Goal: Book appointment/travel/reservation

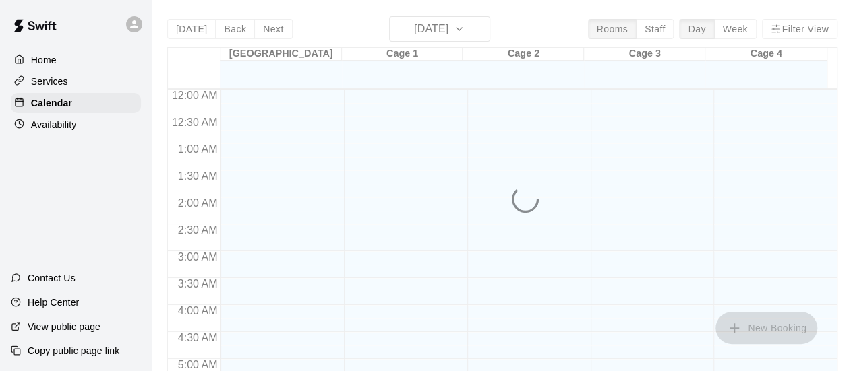
scroll to position [956, 0]
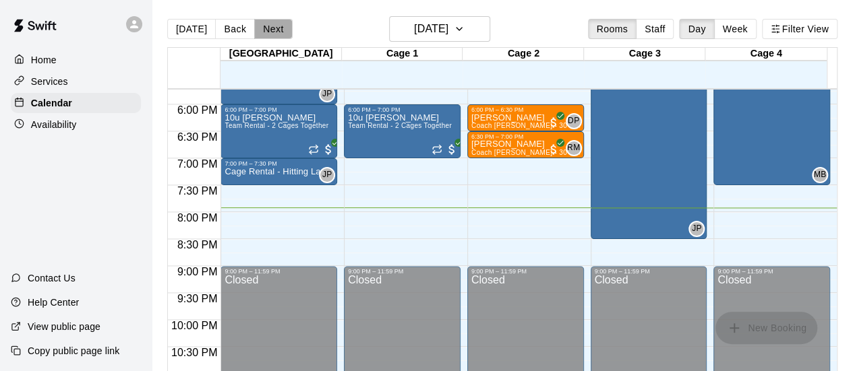
click at [272, 28] on button "Next" at bounding box center [273, 29] width 38 height 20
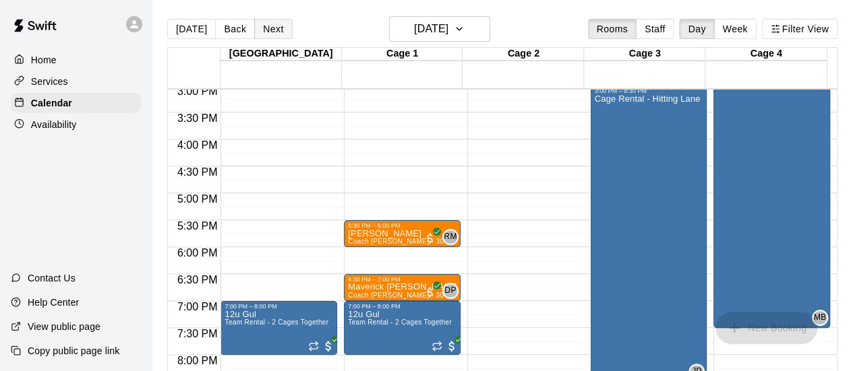
scroll to position [822, 0]
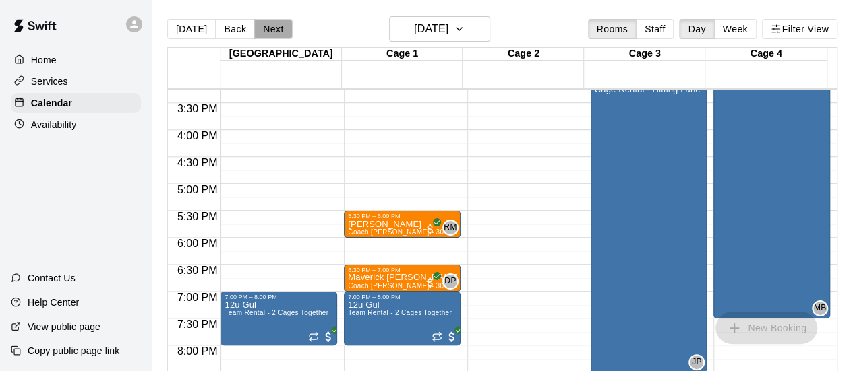
click at [268, 32] on button "Next" at bounding box center [273, 29] width 38 height 20
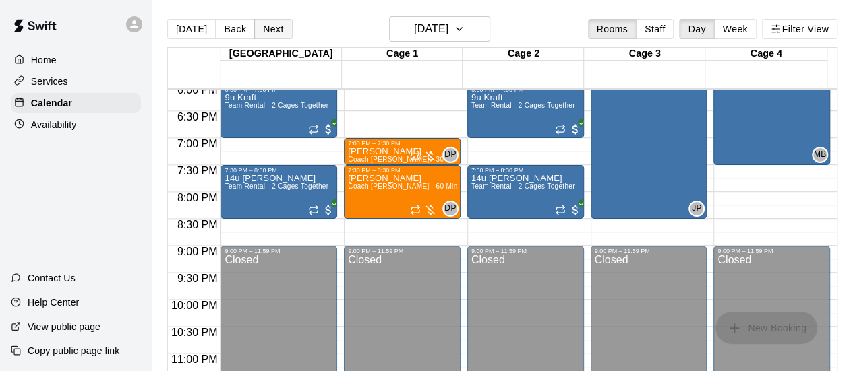
scroll to position [983, 0]
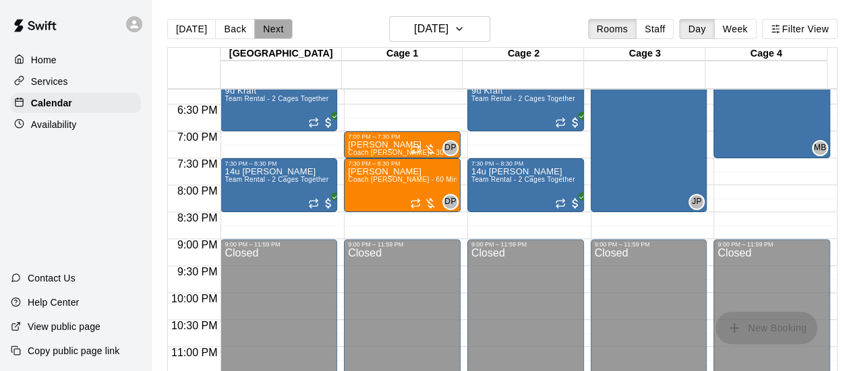
click at [268, 30] on button "Next" at bounding box center [273, 29] width 38 height 20
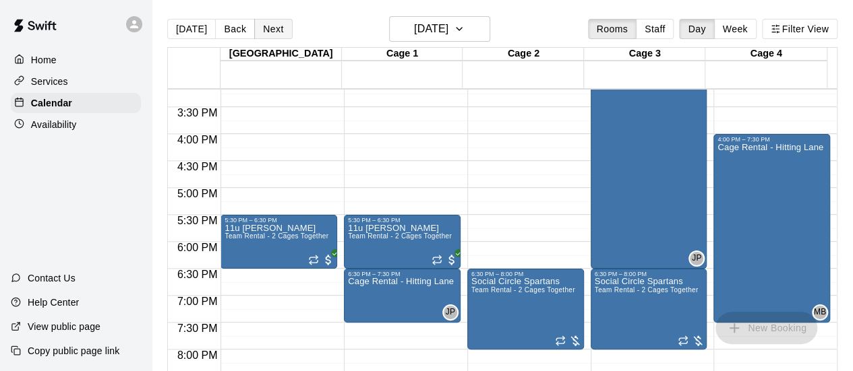
scroll to position [818, 0]
click at [265, 30] on button "Next" at bounding box center [273, 29] width 38 height 20
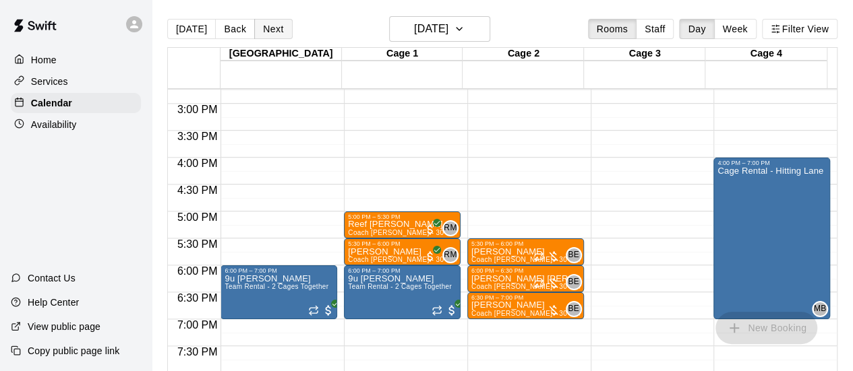
scroll to position [797, 0]
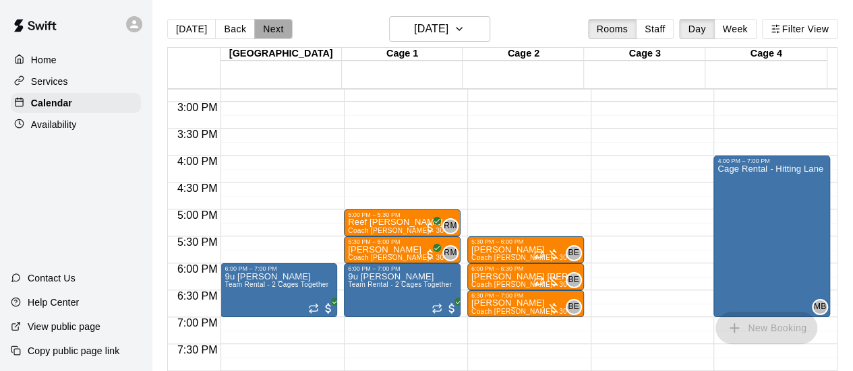
click at [262, 36] on button "Next" at bounding box center [273, 29] width 38 height 20
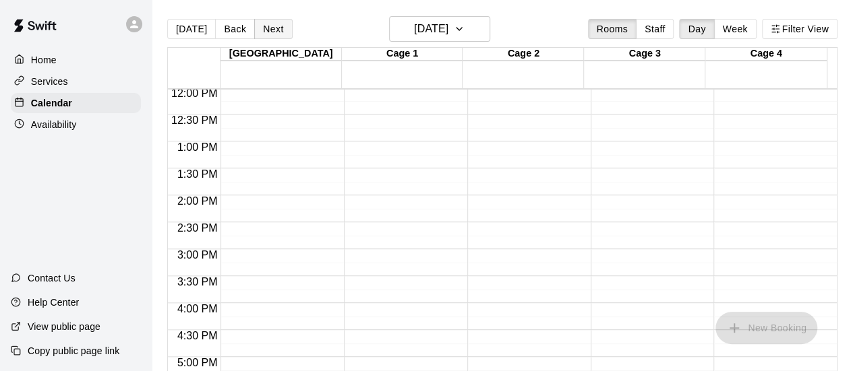
scroll to position [650, 0]
click at [277, 30] on button "Next" at bounding box center [273, 29] width 38 height 20
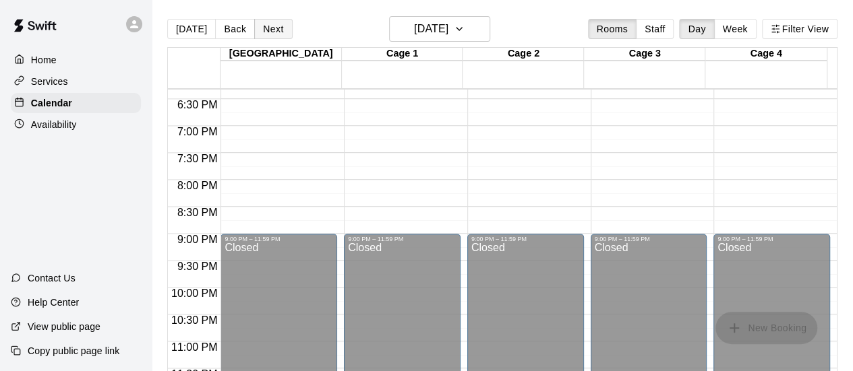
scroll to position [985, 0]
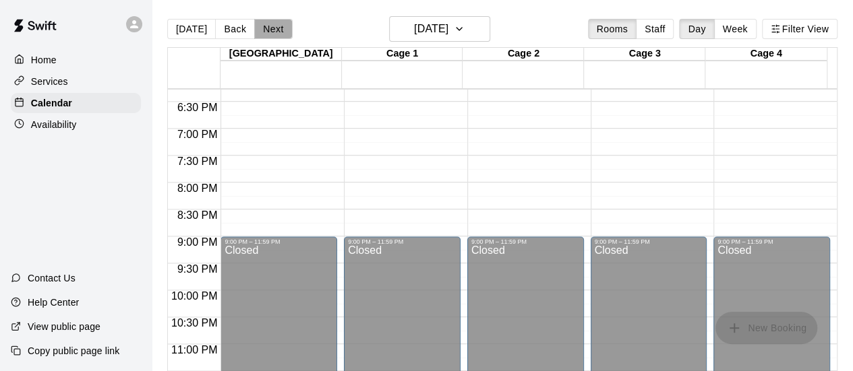
click at [268, 25] on button "Next" at bounding box center [273, 29] width 38 height 20
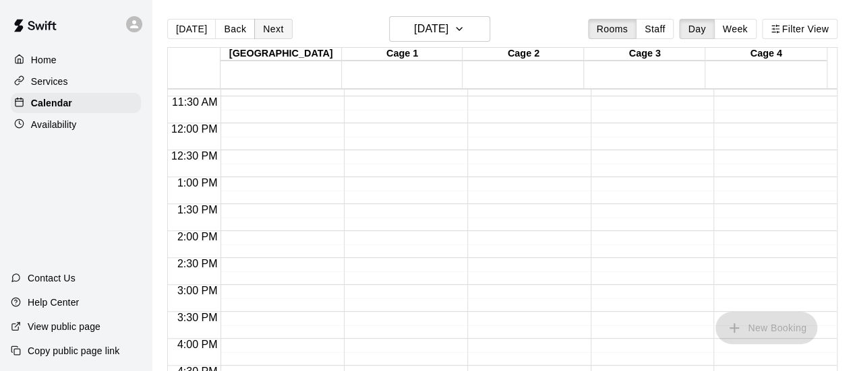
scroll to position [608, 0]
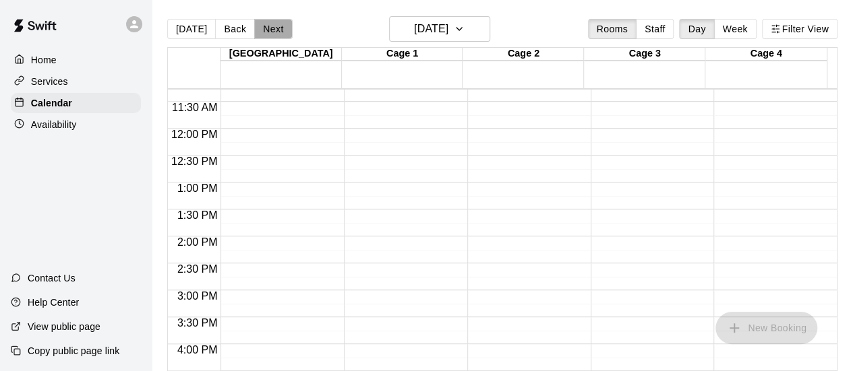
click at [268, 28] on button "Next" at bounding box center [273, 29] width 38 height 20
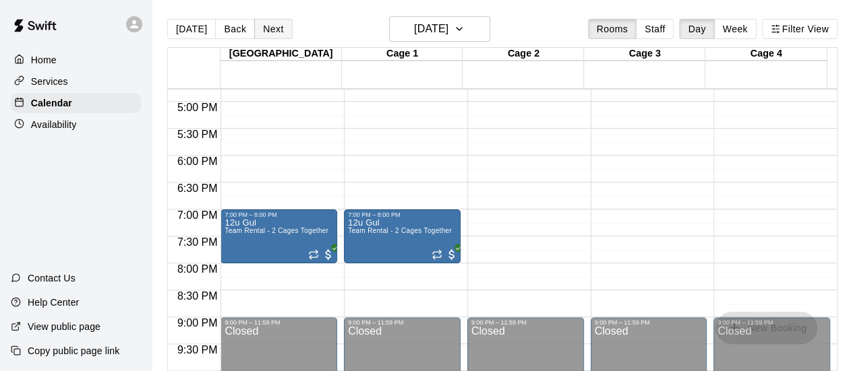
scroll to position [918, 0]
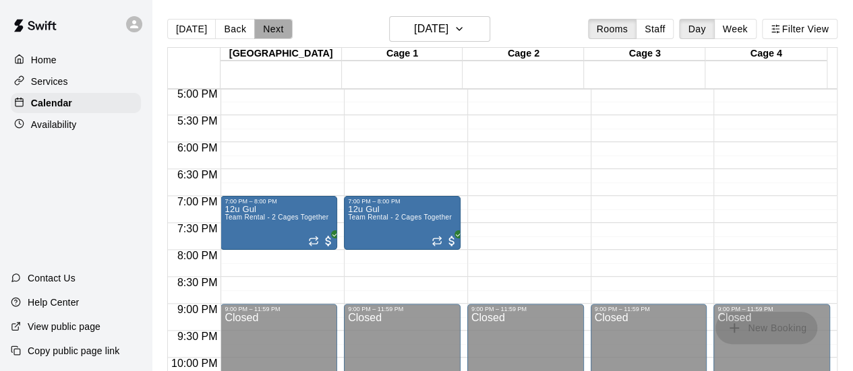
click at [270, 29] on button "Next" at bounding box center [273, 29] width 38 height 20
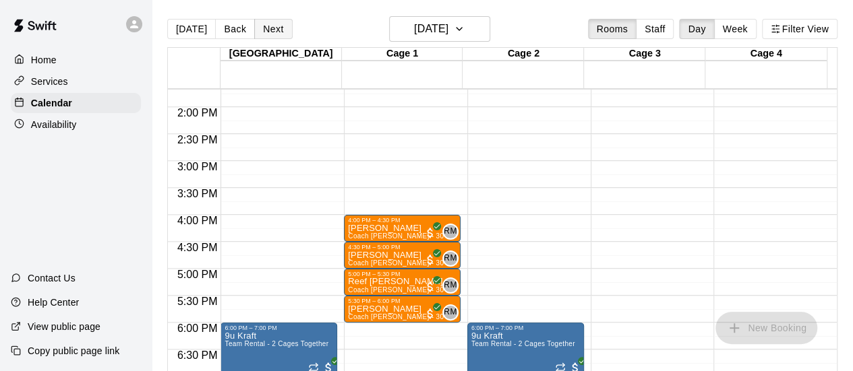
scroll to position [746, 0]
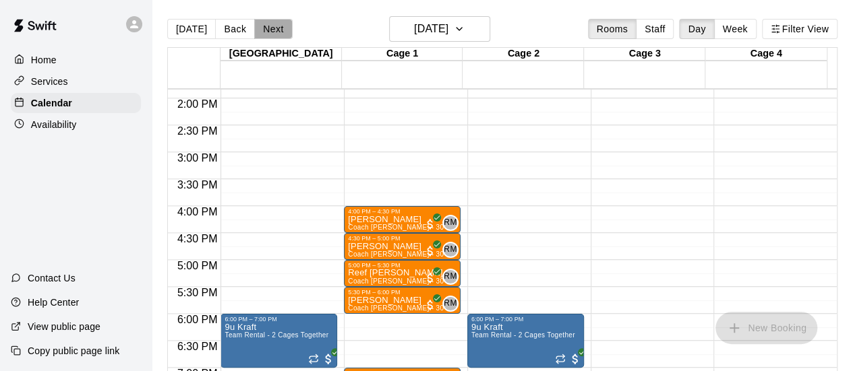
click at [270, 24] on button "Next" at bounding box center [273, 29] width 38 height 20
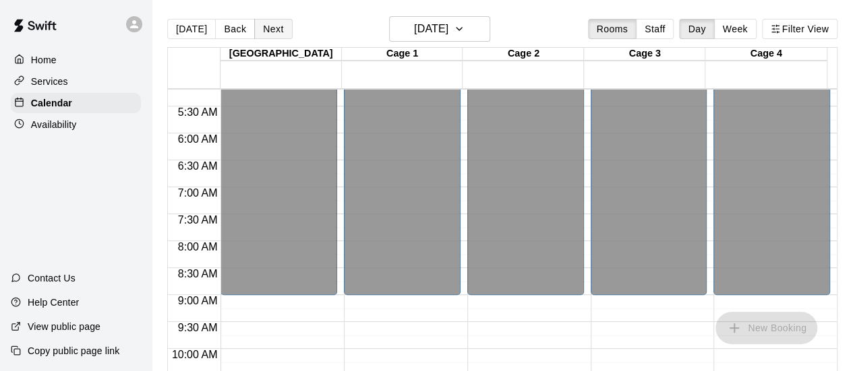
scroll to position [278, 0]
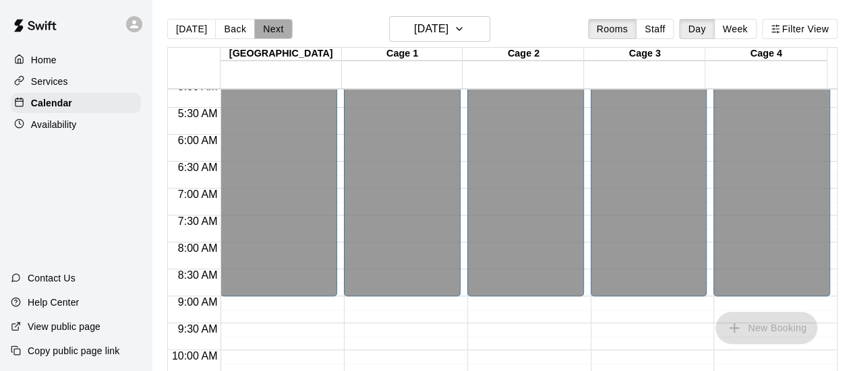
click at [270, 28] on button "Next" at bounding box center [273, 29] width 38 height 20
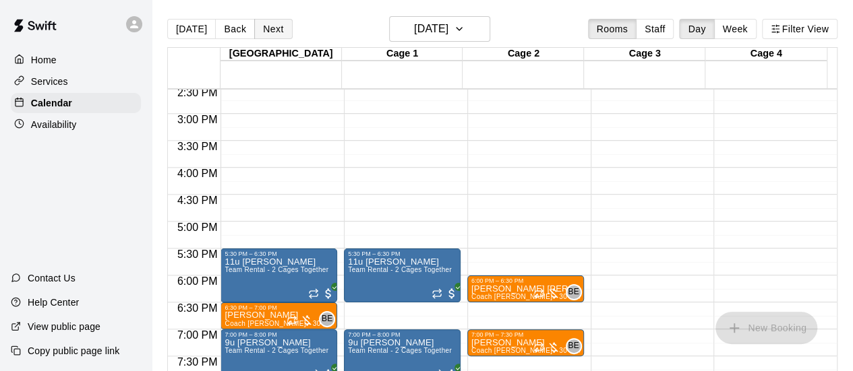
scroll to position [784, 0]
click at [270, 34] on button "Next" at bounding box center [273, 29] width 38 height 20
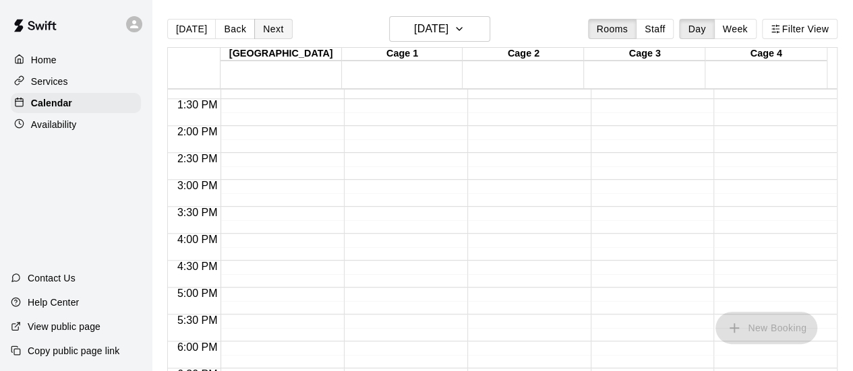
scroll to position [722, 0]
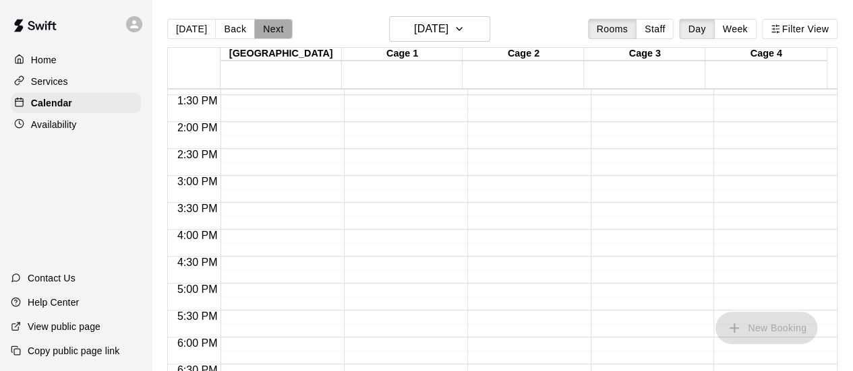
click at [268, 34] on button "Next" at bounding box center [273, 29] width 38 height 20
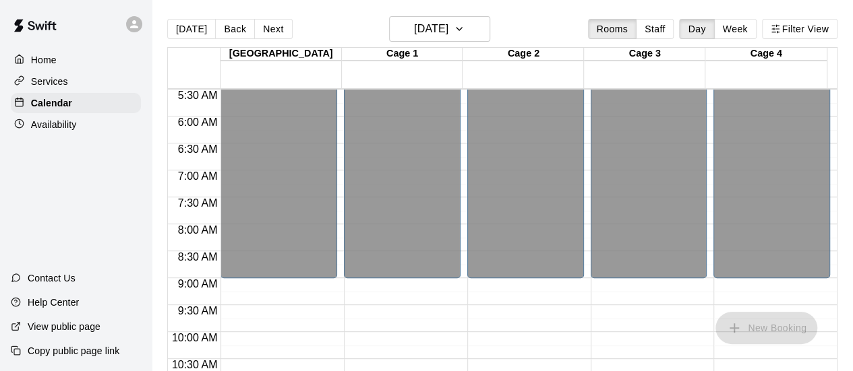
scroll to position [294, 0]
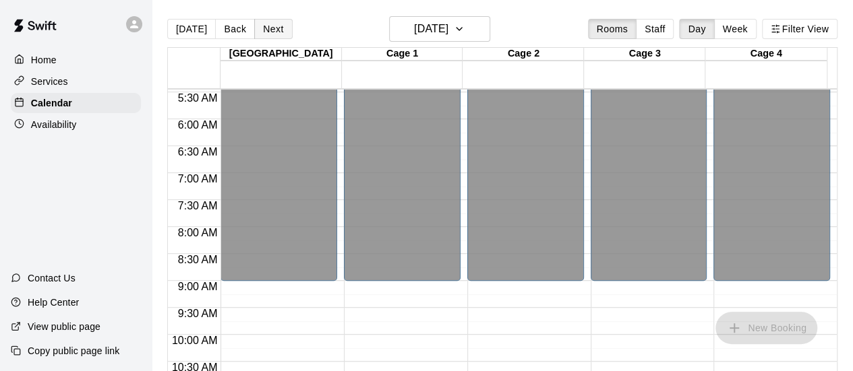
click at [266, 30] on button "Next" at bounding box center [273, 29] width 38 height 20
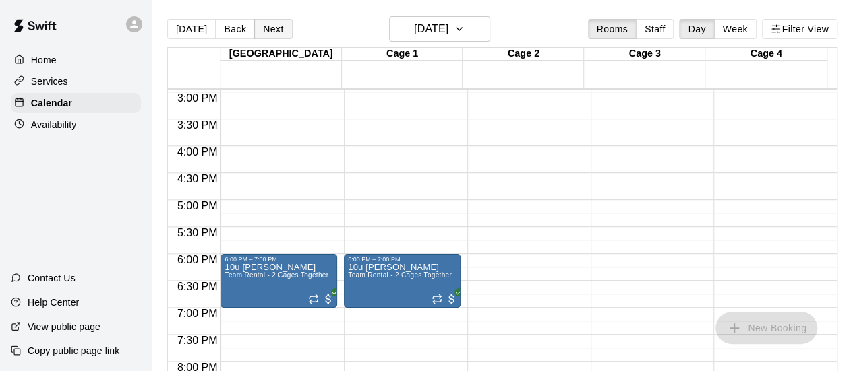
scroll to position [807, 0]
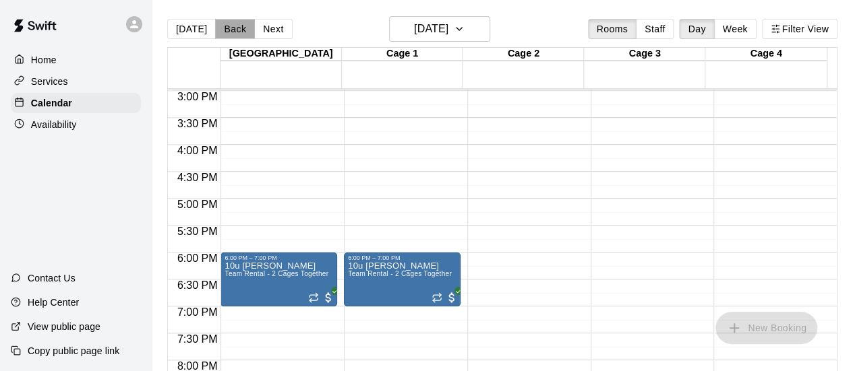
click at [225, 29] on button "Back" at bounding box center [235, 29] width 40 height 20
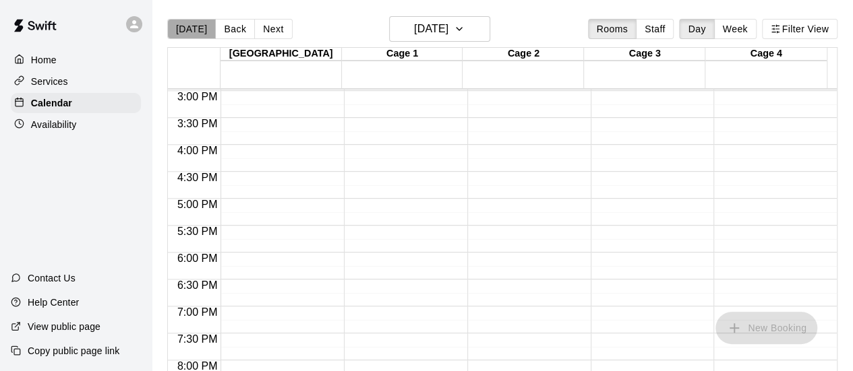
click at [195, 29] on button "[DATE]" at bounding box center [191, 29] width 49 height 20
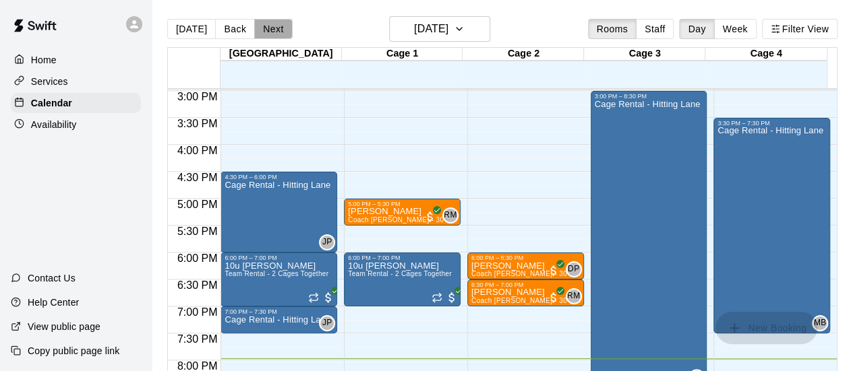
click at [274, 36] on button "Next" at bounding box center [273, 29] width 38 height 20
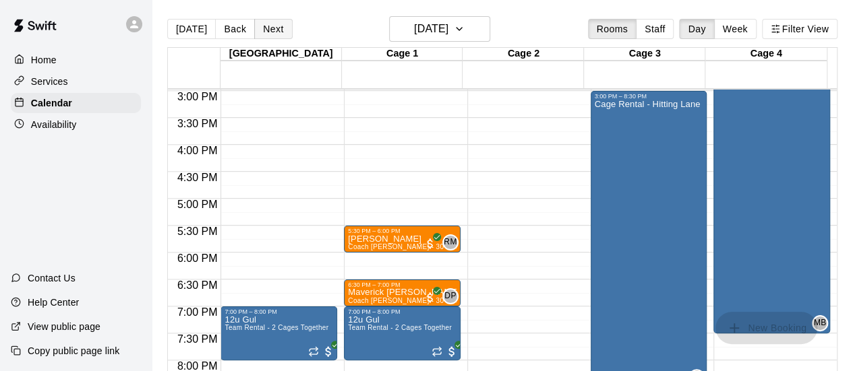
click at [274, 36] on button "Next" at bounding box center [273, 29] width 38 height 20
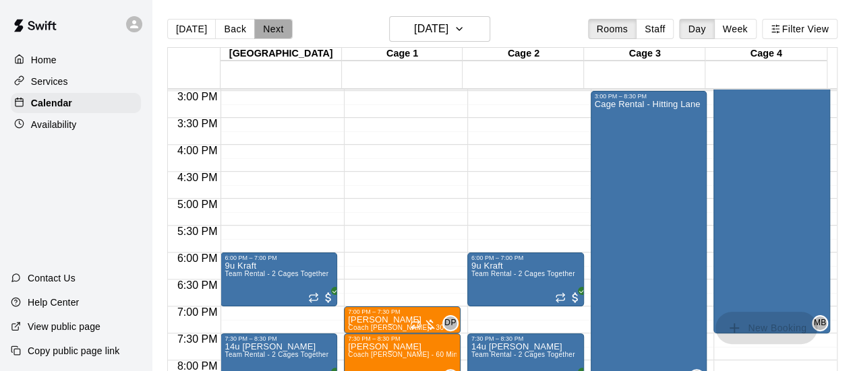
click at [274, 36] on button "Next" at bounding box center [273, 29] width 38 height 20
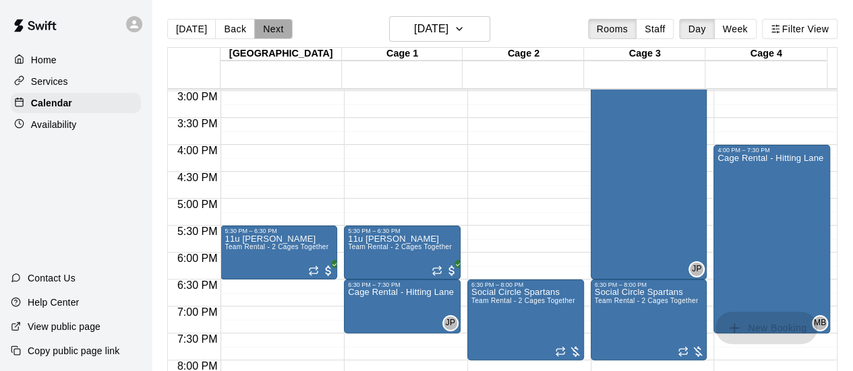
click at [274, 36] on button "Next" at bounding box center [273, 29] width 38 height 20
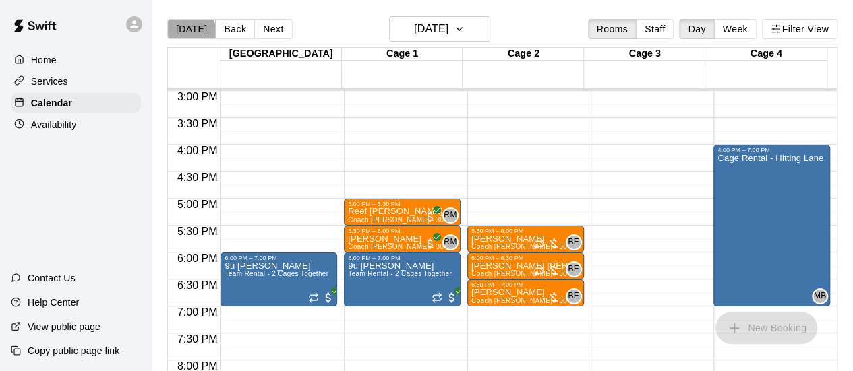
click at [190, 32] on button "[DATE]" at bounding box center [191, 29] width 49 height 20
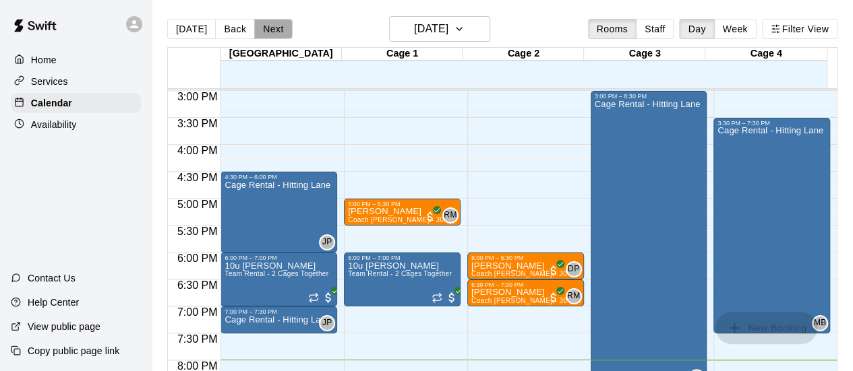
click at [262, 26] on button "Next" at bounding box center [273, 29] width 38 height 20
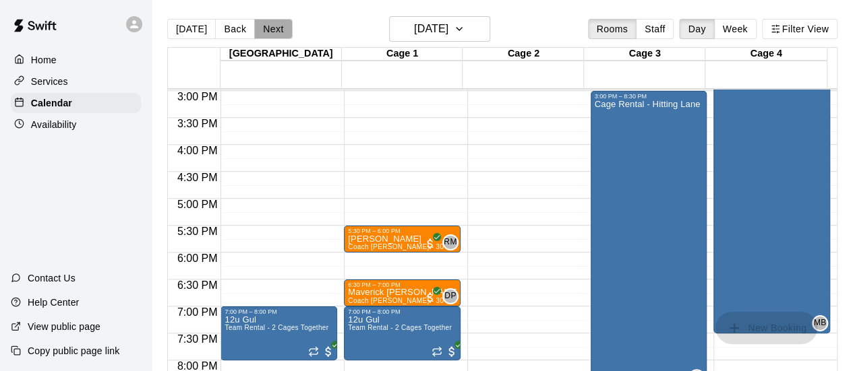
click at [262, 26] on button "Next" at bounding box center [273, 29] width 38 height 20
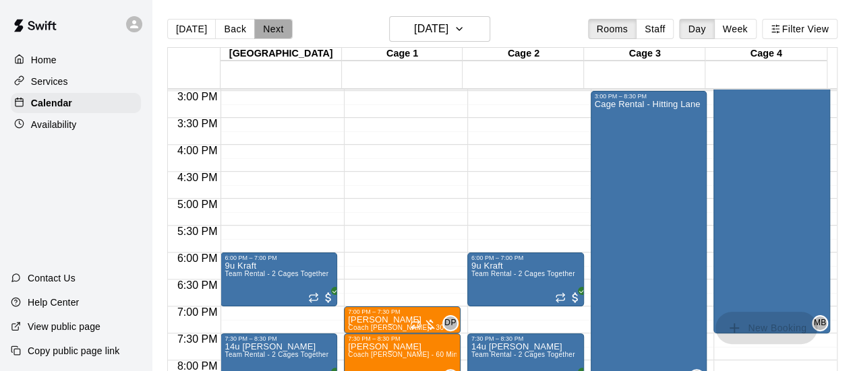
click at [262, 26] on button "Next" at bounding box center [273, 29] width 38 height 20
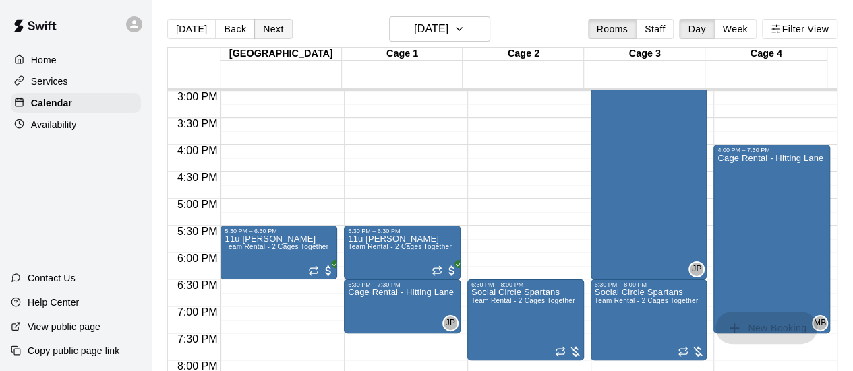
click at [262, 26] on button "Next" at bounding box center [273, 29] width 38 height 20
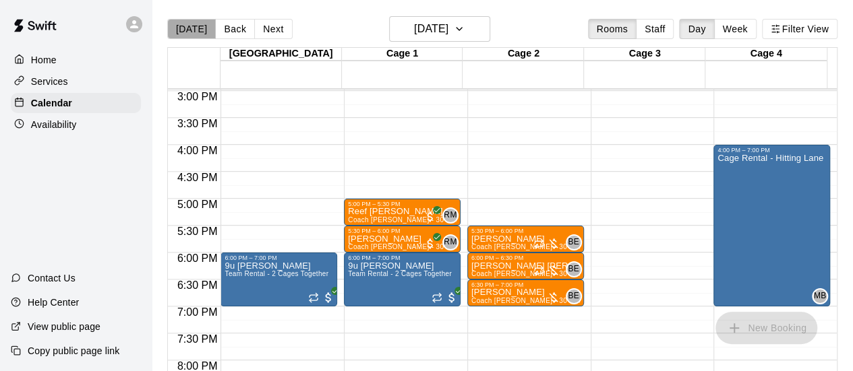
click at [191, 28] on button "[DATE]" at bounding box center [191, 29] width 49 height 20
